Goal: Information Seeking & Learning: Learn about a topic

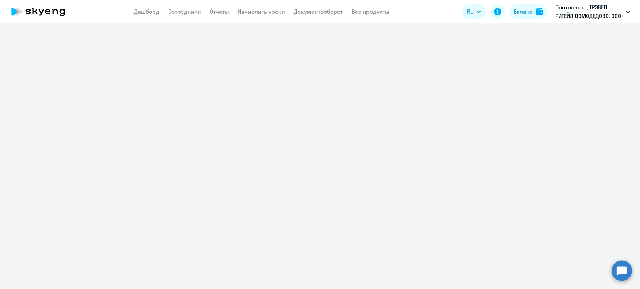
click at [617, 272] on circle at bounding box center [622, 271] width 20 height 20
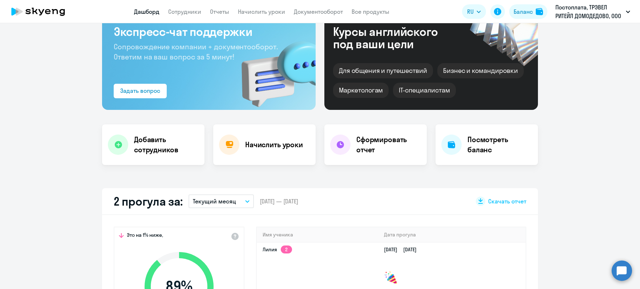
scroll to position [50, 0]
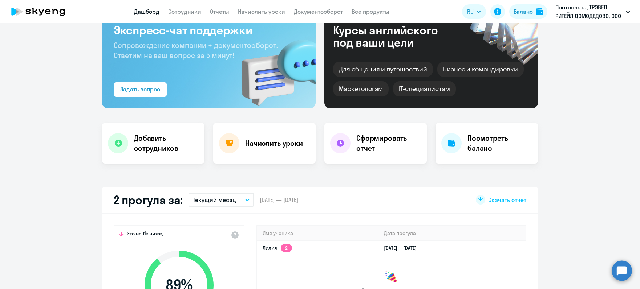
click at [620, 269] on circle at bounding box center [622, 271] width 20 height 20
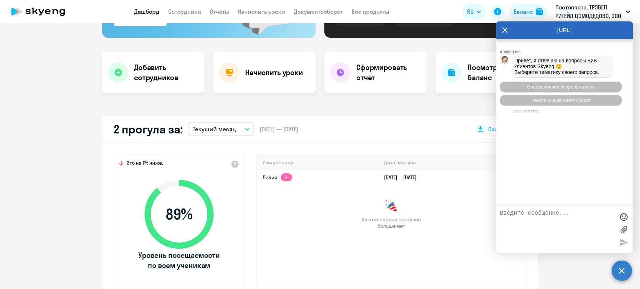
scroll to position [123, 0]
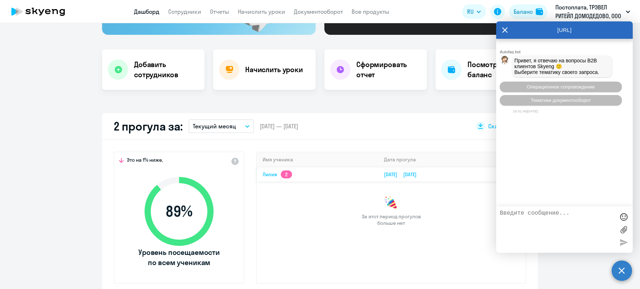
click at [274, 173] on link "Лилия 2" at bounding box center [277, 174] width 29 height 7
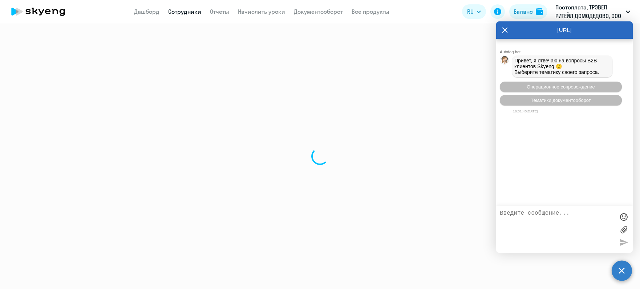
select select "english"
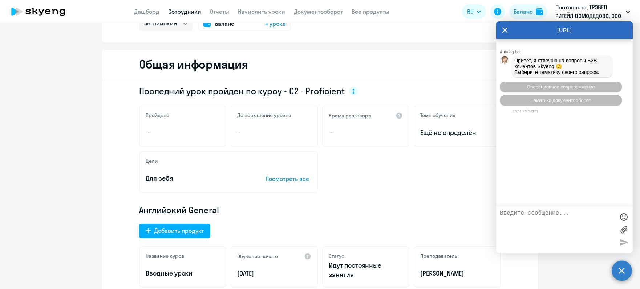
scroll to position [3, 0]
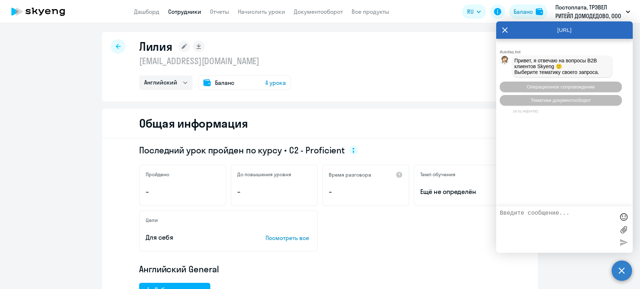
click at [507, 29] on icon at bounding box center [505, 29] width 6 height 17
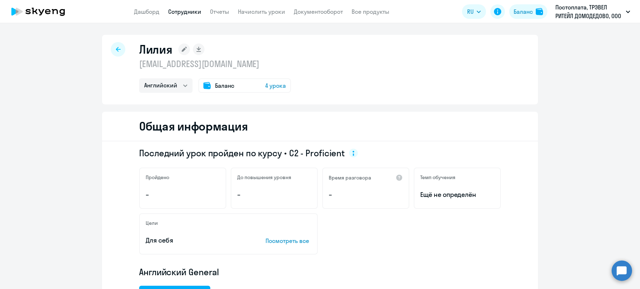
scroll to position [0, 0]
click at [117, 48] on icon at bounding box center [118, 49] width 5 height 5
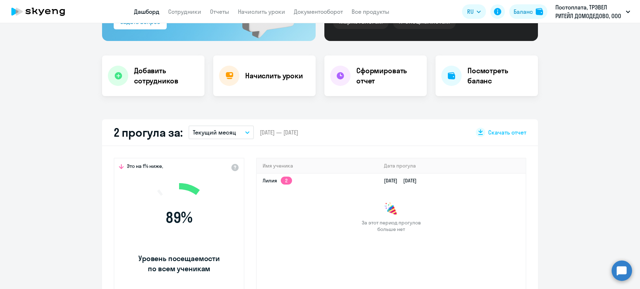
scroll to position [119, 0]
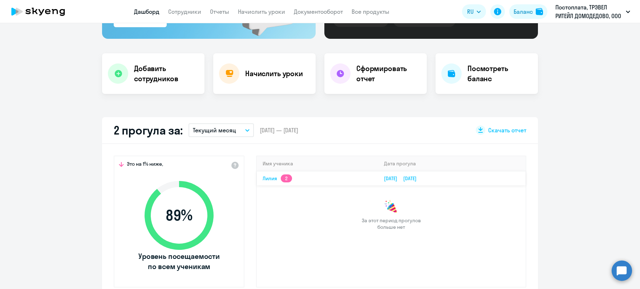
click at [264, 179] on link "Лилия 2" at bounding box center [277, 178] width 29 height 7
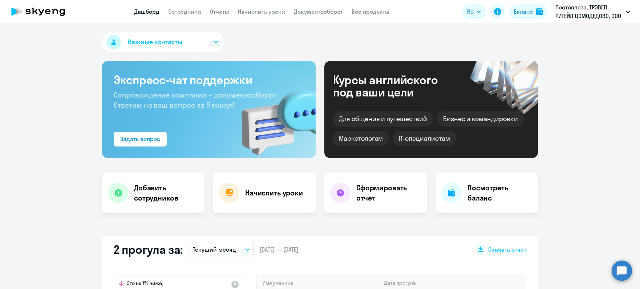
select select "english"
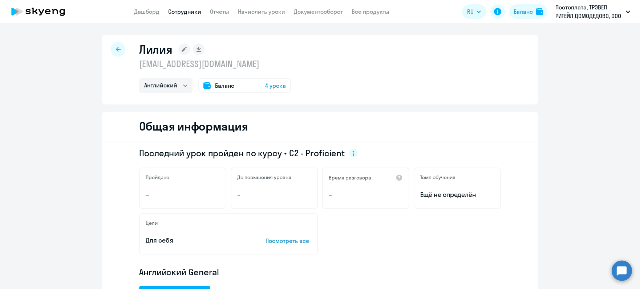
click at [29, 20] on icon at bounding box center [38, 12] width 64 height 18
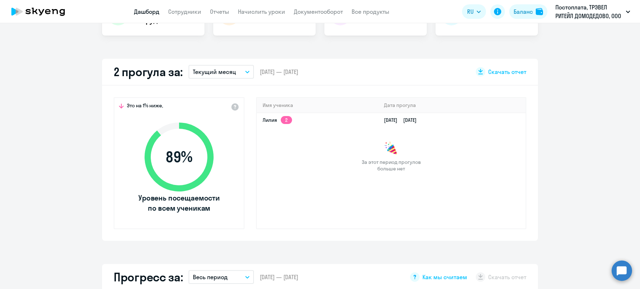
scroll to position [182, 0]
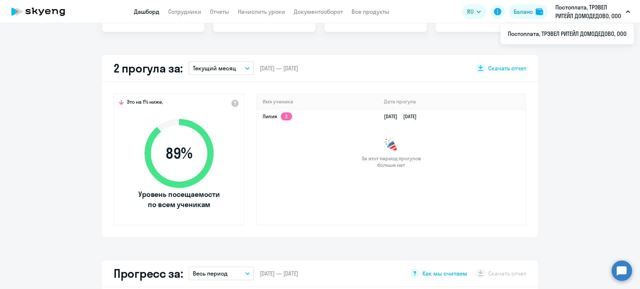
select select "30"
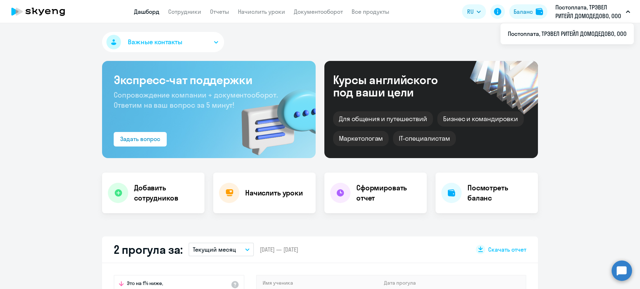
scroll to position [0, 0]
click at [184, 11] on link "Сотрудники" at bounding box center [184, 11] width 33 height 7
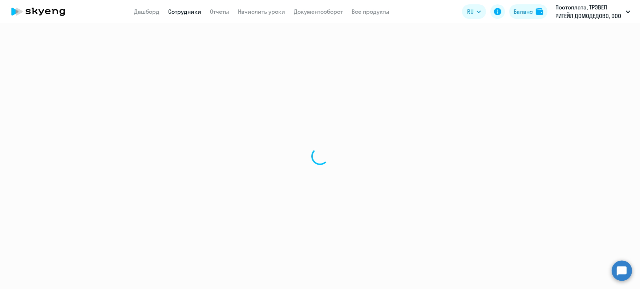
select select "30"
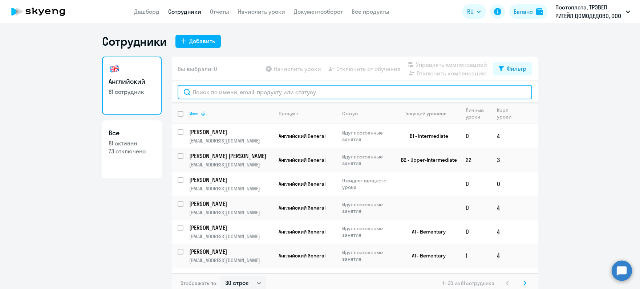
click at [232, 86] on input "text" at bounding box center [355, 92] width 355 height 15
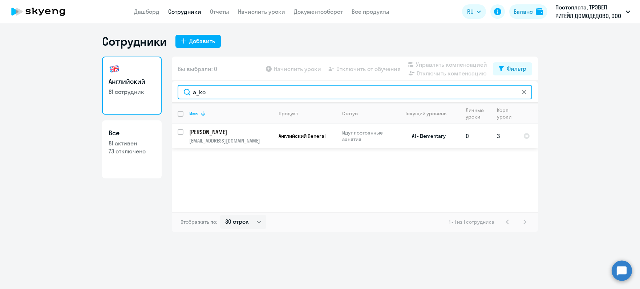
type input "a_ko"
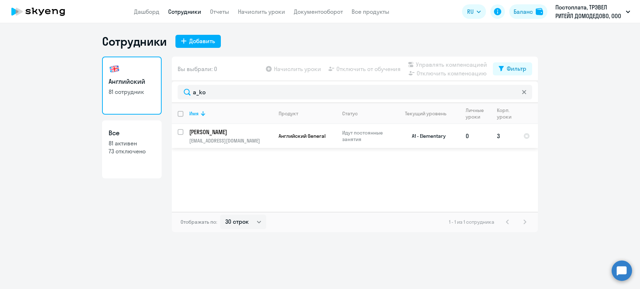
click at [222, 134] on p "[PERSON_NAME]" at bounding box center [230, 132] width 82 height 8
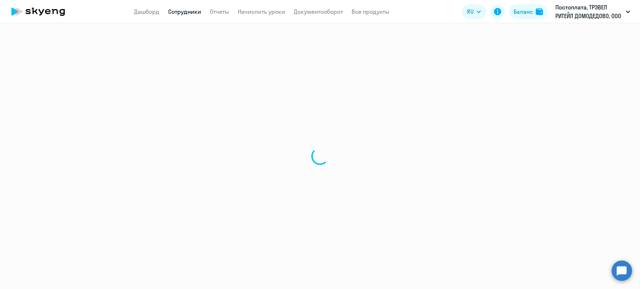
select select "english"
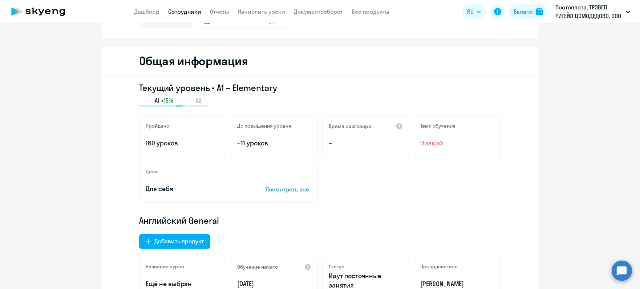
scroll to position [66, 0]
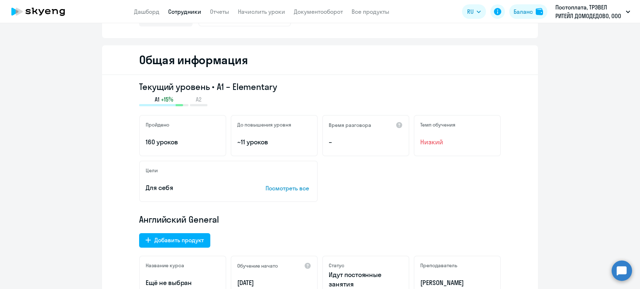
click at [172, 144] on p "160 уроков" at bounding box center [183, 142] width 74 height 9
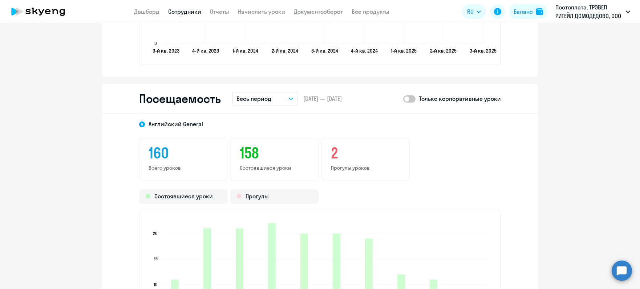
scroll to position [887, 0]
click at [248, 102] on p "Весь период" at bounding box center [253, 98] width 35 height 9
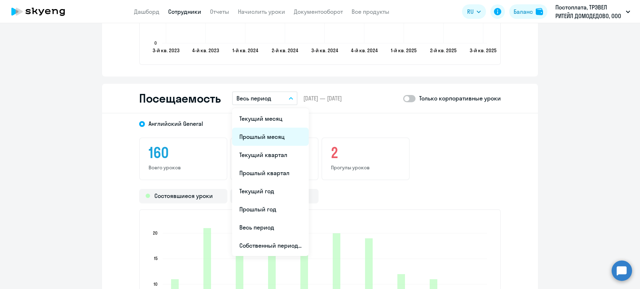
click at [260, 134] on li "Прошлый месяц" at bounding box center [270, 137] width 77 height 18
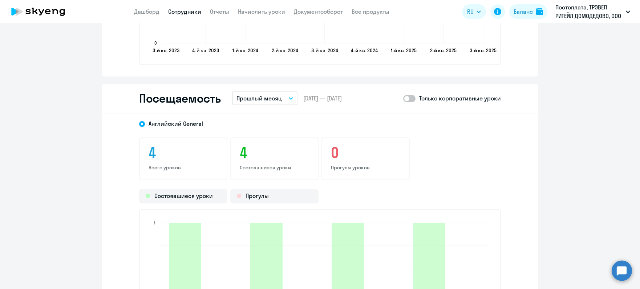
click at [272, 94] on p "Прошлый месяц" at bounding box center [258, 98] width 45 height 9
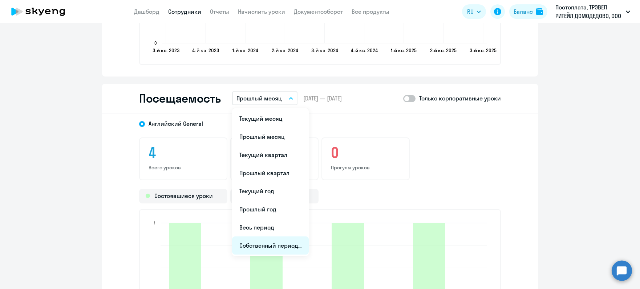
click at [280, 248] on li "Собственный период..." at bounding box center [270, 246] width 77 height 18
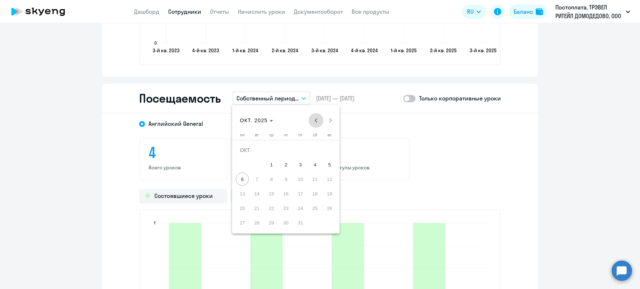
click at [316, 119] on span "Previous month" at bounding box center [316, 120] width 15 height 15
click at [254, 162] on span "1" at bounding box center [256, 164] width 13 height 13
click at [285, 227] on span "31" at bounding box center [285, 222] width 13 height 13
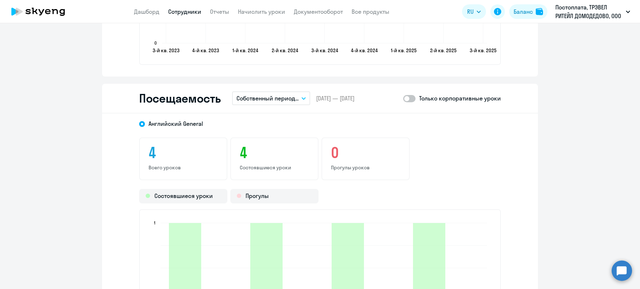
click at [298, 100] on p "Собственный период..." at bounding box center [267, 98] width 62 height 9
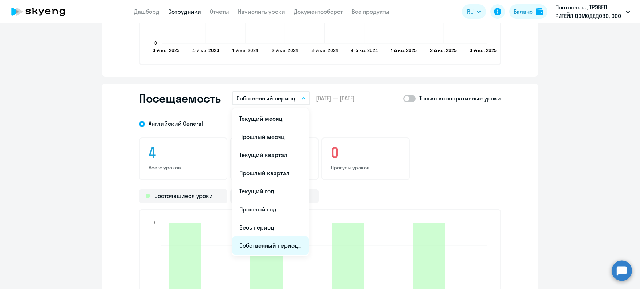
click at [264, 245] on li "Собственный период..." at bounding box center [270, 246] width 77 height 18
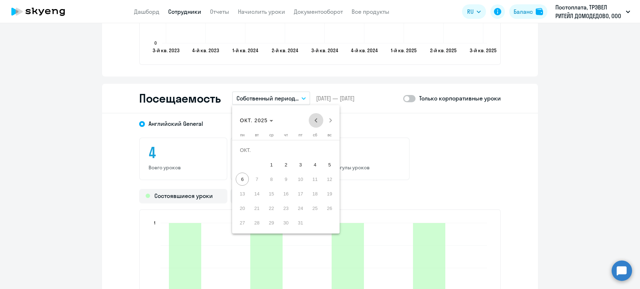
click at [312, 122] on span "Previous month" at bounding box center [316, 120] width 15 height 15
click at [323, 151] on span "1" at bounding box center [329, 150] width 13 height 13
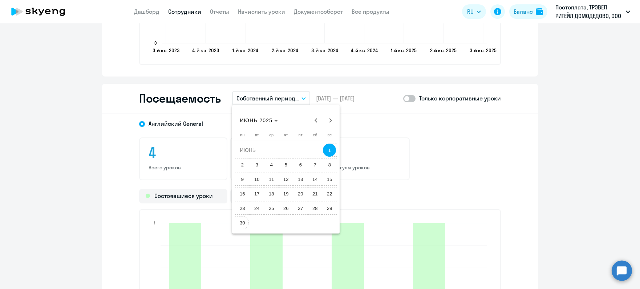
click at [239, 227] on span "30" at bounding box center [242, 222] width 13 height 13
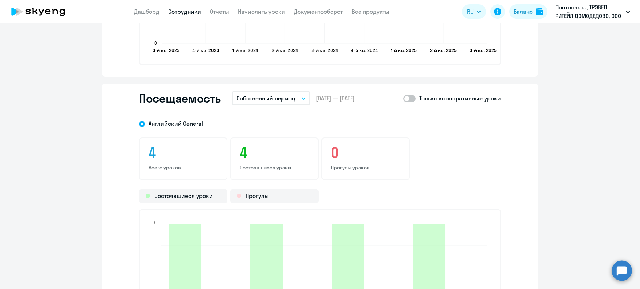
click at [300, 104] on button "Собственный период..." at bounding box center [271, 99] width 78 height 14
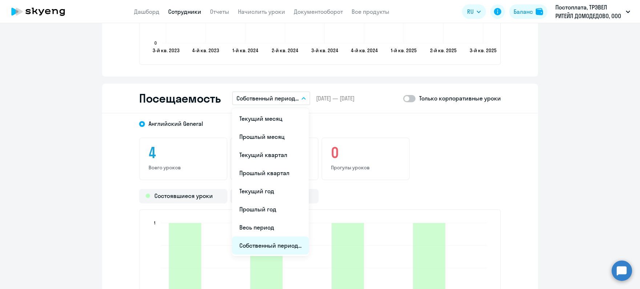
click at [267, 242] on li "Собственный период..." at bounding box center [270, 246] width 77 height 18
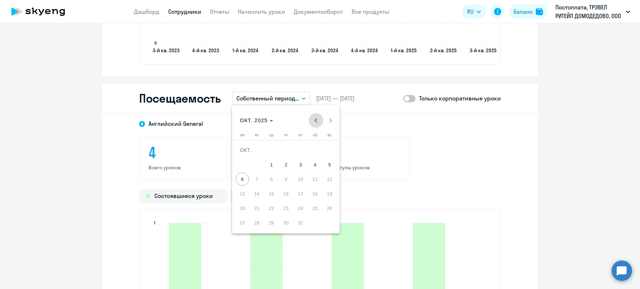
click at [311, 122] on span "Previous month" at bounding box center [316, 120] width 15 height 15
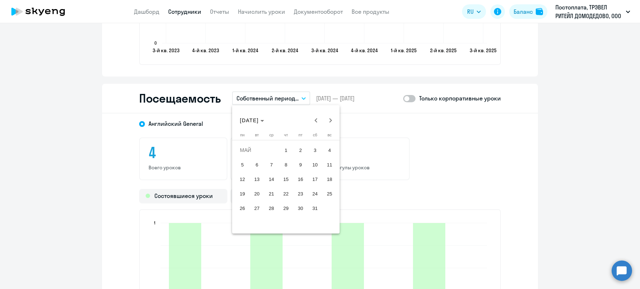
click at [284, 147] on span "1" at bounding box center [285, 150] width 13 height 13
click at [314, 206] on span "31" at bounding box center [314, 208] width 13 height 13
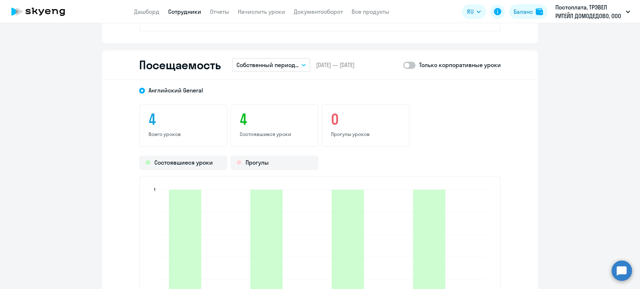
scroll to position [921, 0]
click at [414, 67] on span at bounding box center [409, 65] width 12 height 7
click at [403, 65] on input "checkbox" at bounding box center [403, 65] width 0 height 0
click at [414, 68] on span at bounding box center [409, 65] width 12 height 7
click at [403, 65] on input "checkbox" at bounding box center [403, 65] width 0 height 0
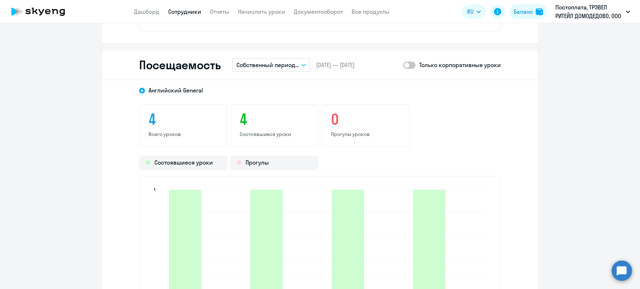
click at [279, 68] on p "Собственный период..." at bounding box center [267, 65] width 62 height 9
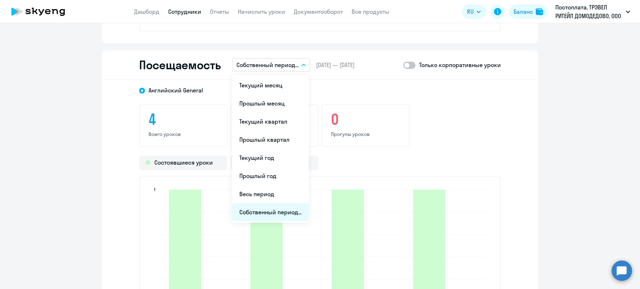
click at [289, 217] on li "Собственный период..." at bounding box center [270, 212] width 77 height 18
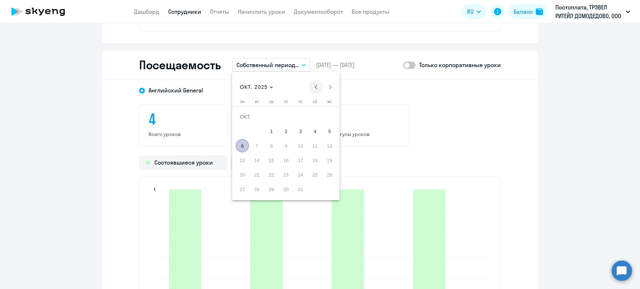
click at [317, 89] on span "Previous month" at bounding box center [316, 87] width 15 height 15
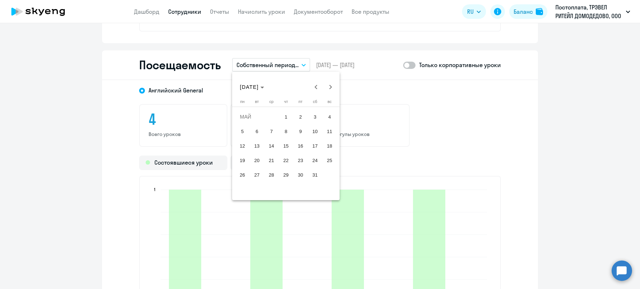
click at [284, 121] on span "1" at bounding box center [285, 116] width 13 height 13
click at [311, 177] on span "31" at bounding box center [314, 175] width 13 height 13
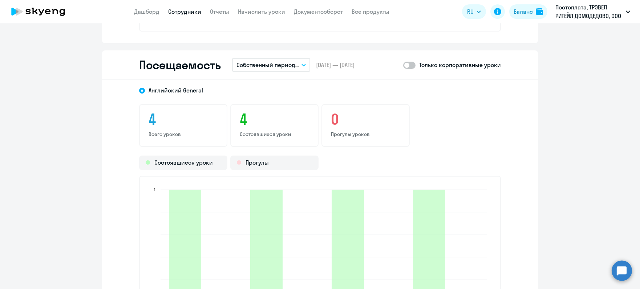
click at [304, 64] on icon "button" at bounding box center [303, 65] width 4 height 3
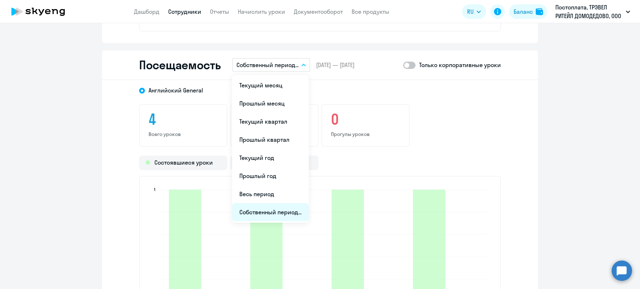
click at [288, 206] on li "Собственный период..." at bounding box center [270, 212] width 77 height 18
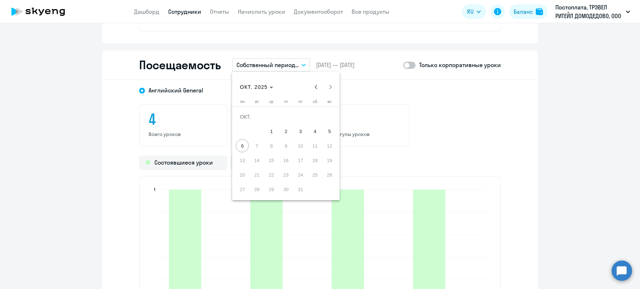
click at [317, 80] on div "[DATE] [DATE]" at bounding box center [286, 83] width 108 height 23
click at [317, 81] on span "Previous month" at bounding box center [316, 87] width 15 height 15
click at [317, 82] on span "Previous month" at bounding box center [316, 87] width 15 height 15
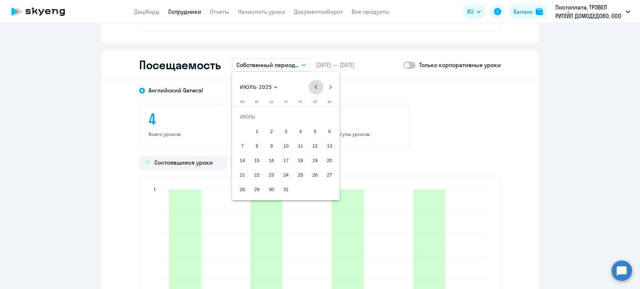
click at [317, 82] on span "Previous month" at bounding box center [316, 87] width 15 height 15
click at [255, 128] on span "1" at bounding box center [256, 131] width 13 height 13
click at [270, 193] on span "30" at bounding box center [271, 189] width 13 height 13
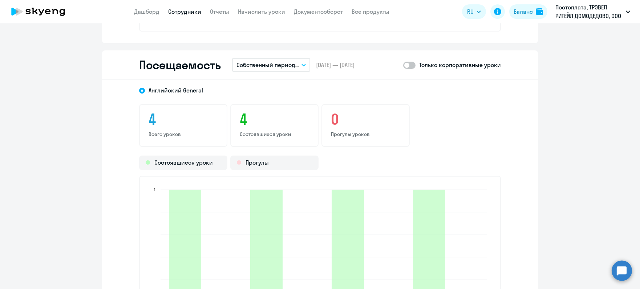
click at [409, 61] on label at bounding box center [409, 65] width 12 height 9
click at [403, 65] on input "checkbox" at bounding box center [403, 65] width 0 height 0
click at [409, 61] on label at bounding box center [409, 65] width 12 height 9
click at [403, 65] on input "checkbox" at bounding box center [403, 65] width 0 height 0
click at [295, 64] on p "Собственный период..." at bounding box center [267, 65] width 62 height 9
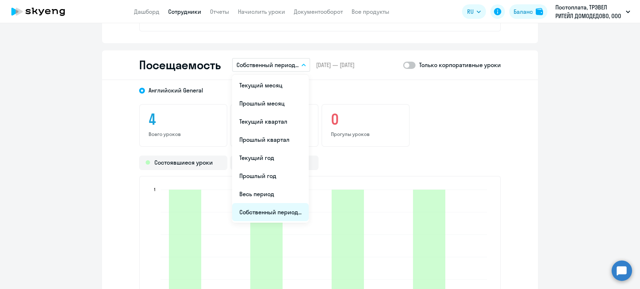
click at [268, 214] on li "Собственный период..." at bounding box center [270, 212] width 77 height 18
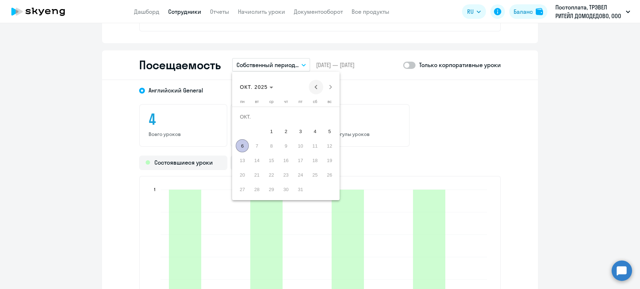
click at [317, 90] on span "Previous month" at bounding box center [316, 87] width 15 height 15
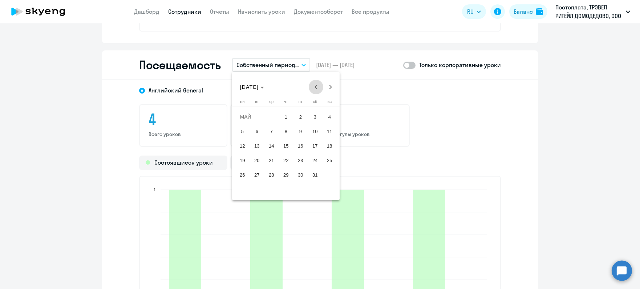
click at [317, 90] on span "Previous month" at bounding box center [316, 87] width 15 height 15
click at [314, 123] on span "1" at bounding box center [314, 116] width 13 height 13
click at [244, 189] on span "31" at bounding box center [242, 189] width 13 height 13
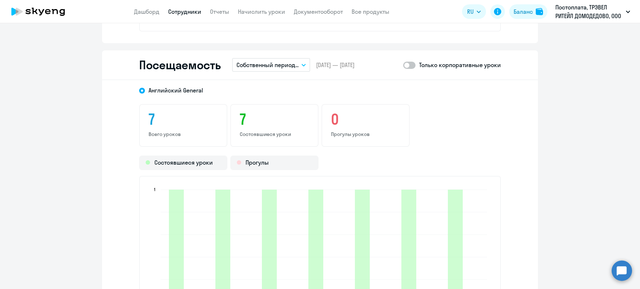
click at [410, 66] on span at bounding box center [409, 65] width 12 height 7
click at [403, 65] on input "checkbox" at bounding box center [403, 65] width 0 height 0
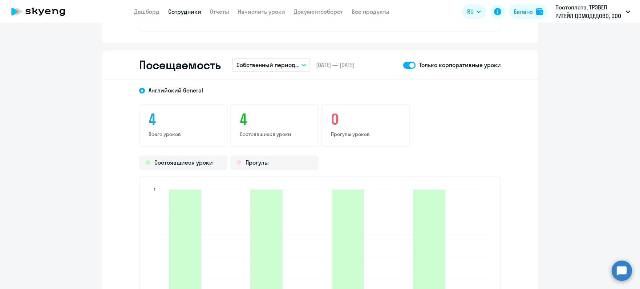
click at [410, 66] on span at bounding box center [409, 65] width 12 height 7
click at [403, 65] on input "checkbox" at bounding box center [403, 65] width 0 height 0
checkbox input "false"
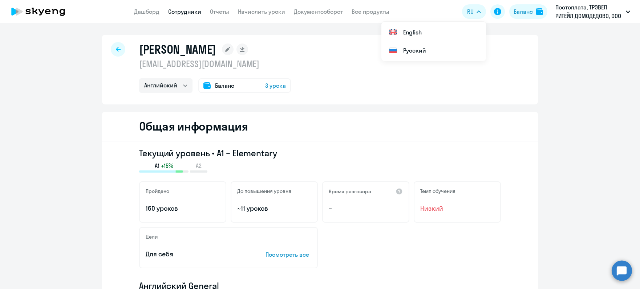
scroll to position [0, 0]
click at [454, 101] on div "[PERSON_NAME] [EMAIL_ADDRESS][DOMAIN_NAME] Английский Баланс 3 урока" at bounding box center [320, 70] width 436 height 70
click at [119, 48] on icon at bounding box center [118, 49] width 5 height 5
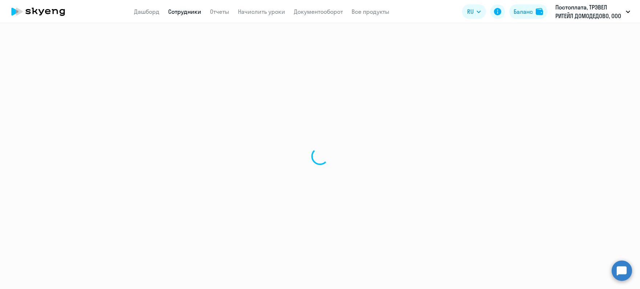
select select "30"
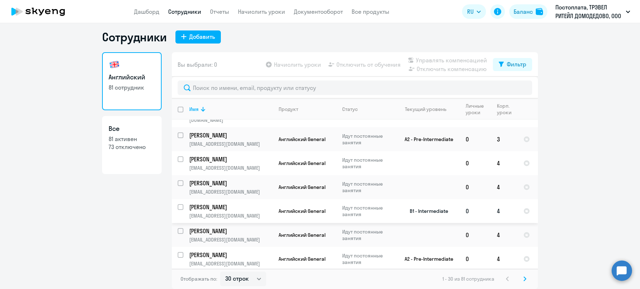
scroll to position [4, 0]
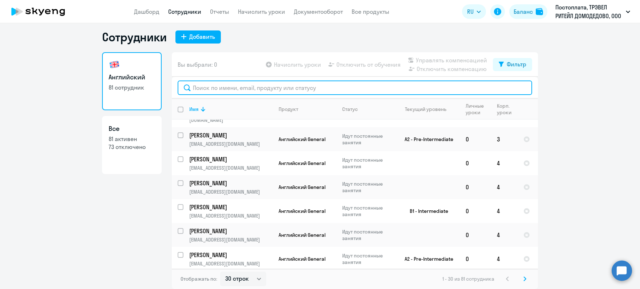
click at [259, 92] on input "text" at bounding box center [355, 88] width 355 height 15
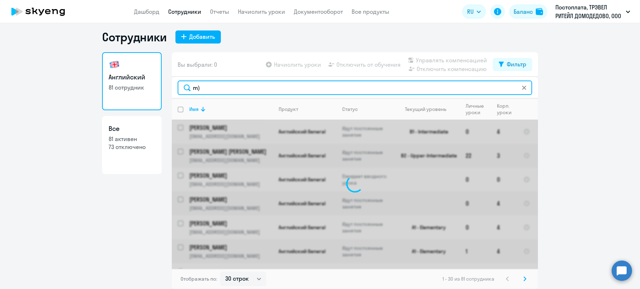
type input "m"
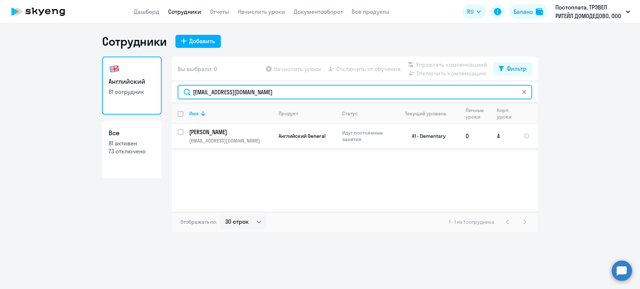
type input "[EMAIL_ADDRESS][DOMAIN_NAME]"
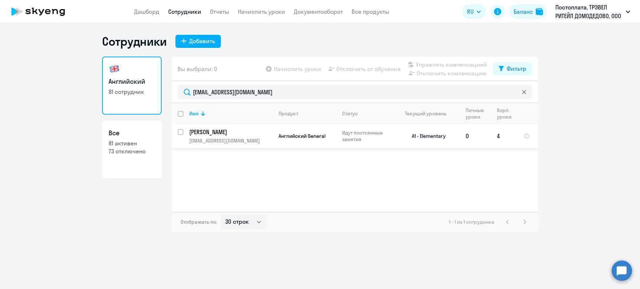
click at [230, 134] on p "[PERSON_NAME]" at bounding box center [230, 132] width 82 height 8
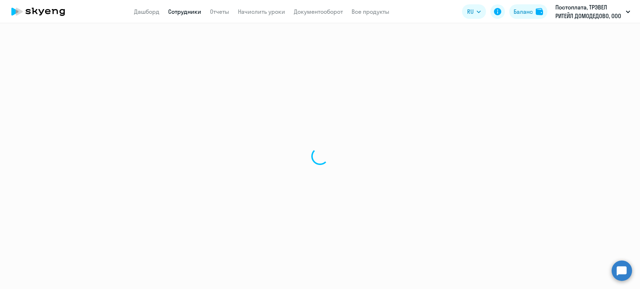
select select "english"
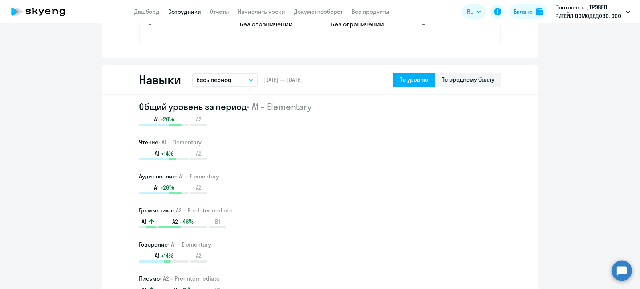
scroll to position [361, 0]
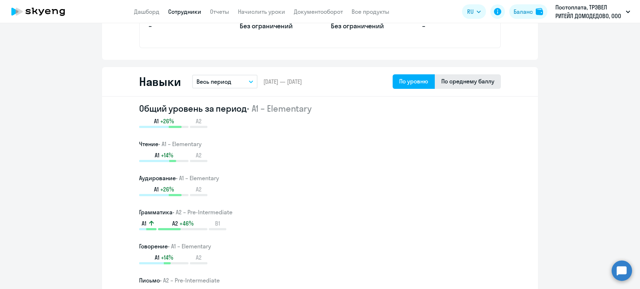
click at [485, 83] on div "По среднему баллу" at bounding box center [467, 81] width 53 height 9
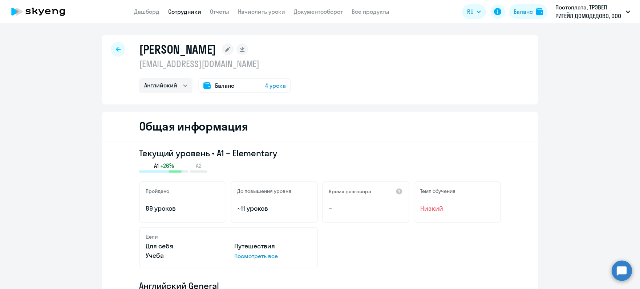
scroll to position [0, 0]
click at [352, 147] on div "Текущий уровень • A1 – Elementary A1 +26% A2 Пройдено 89 уроков До повышения ур…" at bounding box center [320, 282] width 436 height 280
click at [117, 48] on icon at bounding box center [118, 49] width 5 height 5
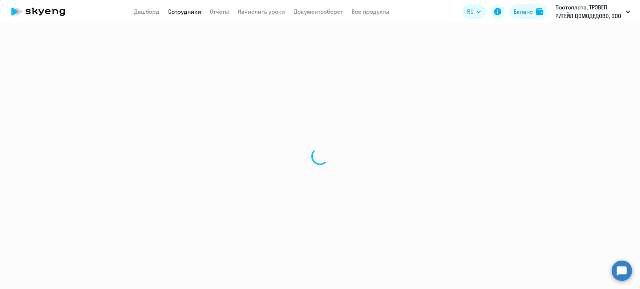
select select "30"
